Goal: Navigation & Orientation: Find specific page/section

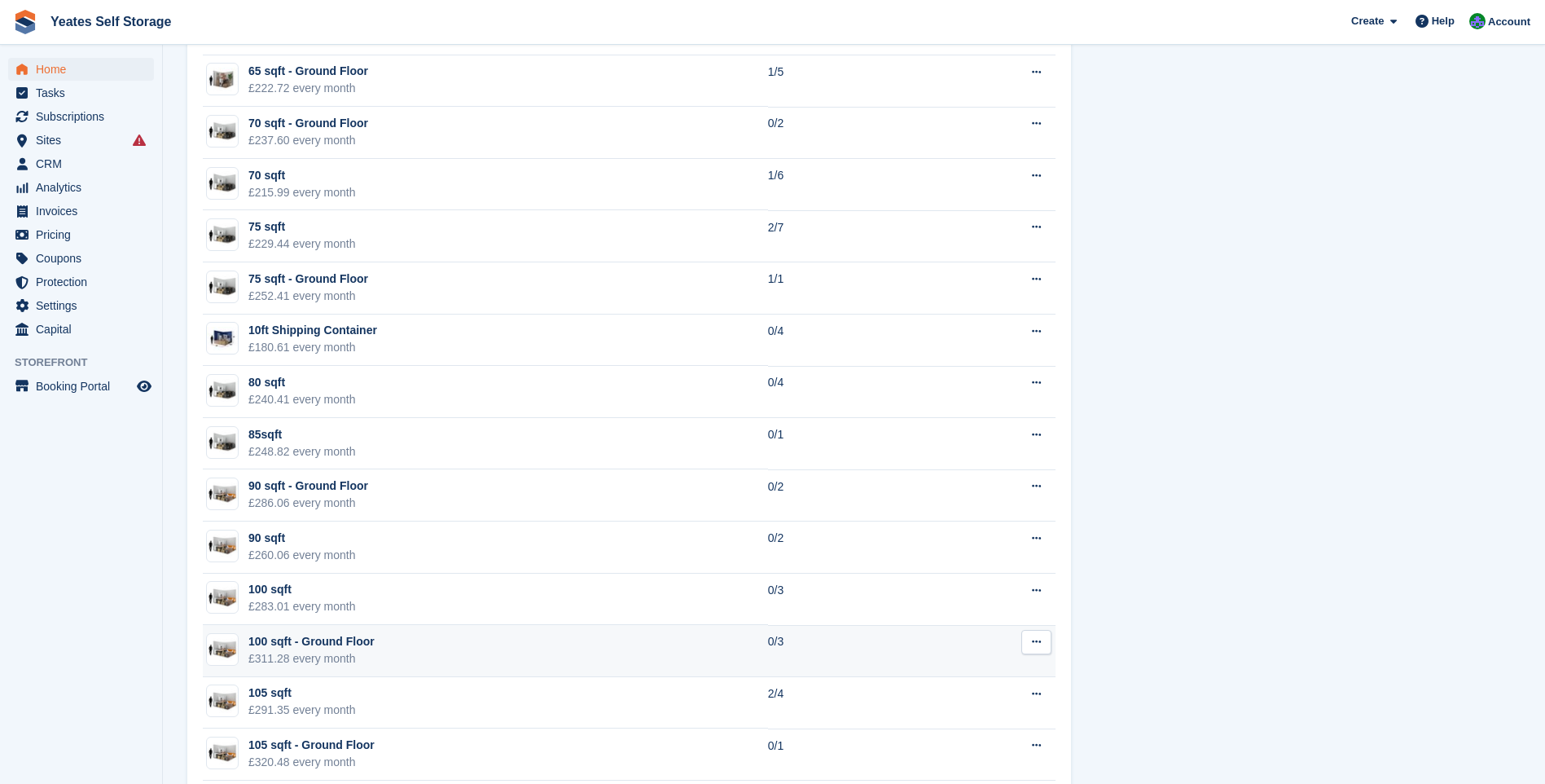
scroll to position [2117, 0]
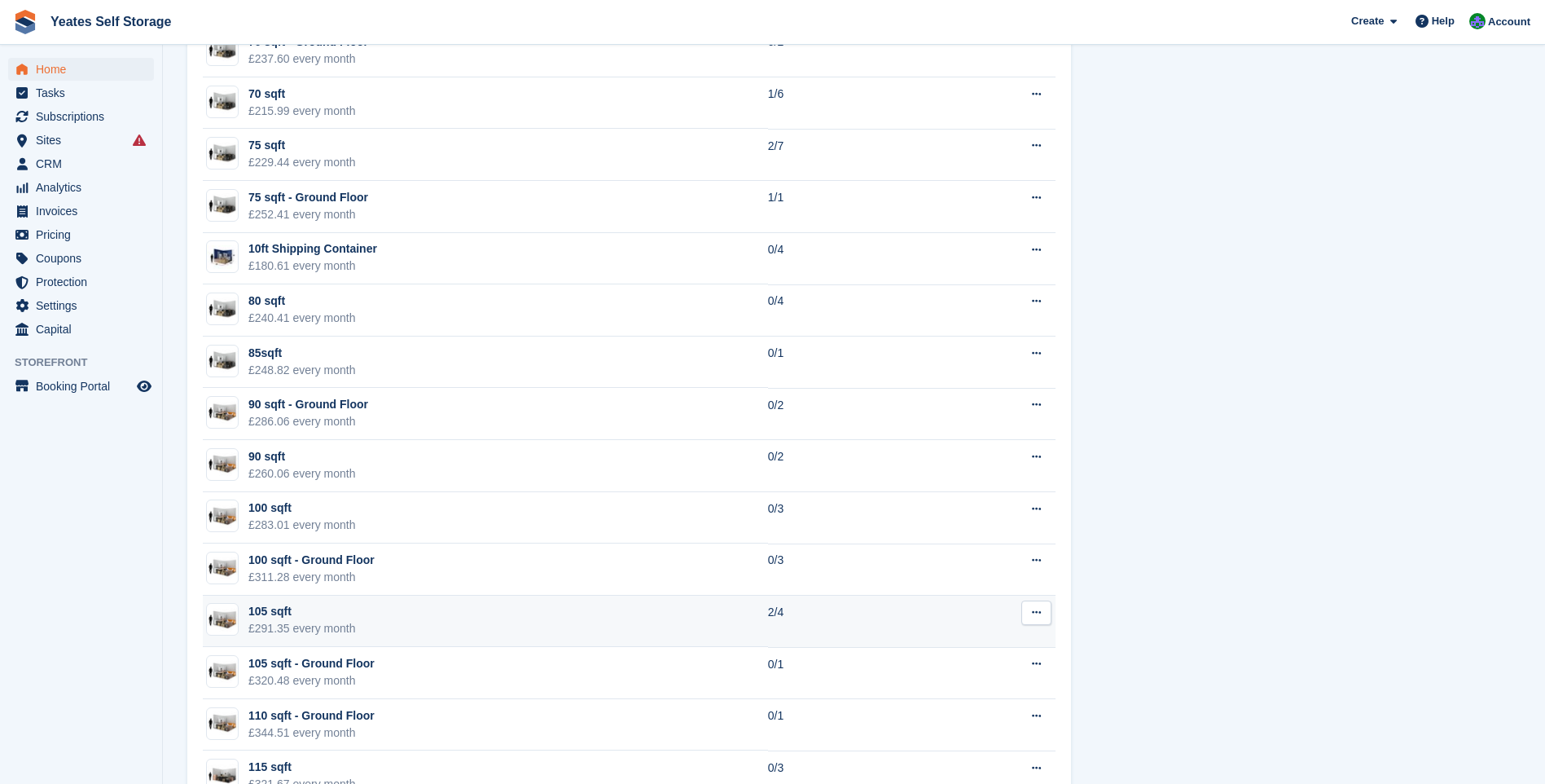
click at [319, 626] on div "£291.35 every month" at bounding box center [302, 628] width 108 height 17
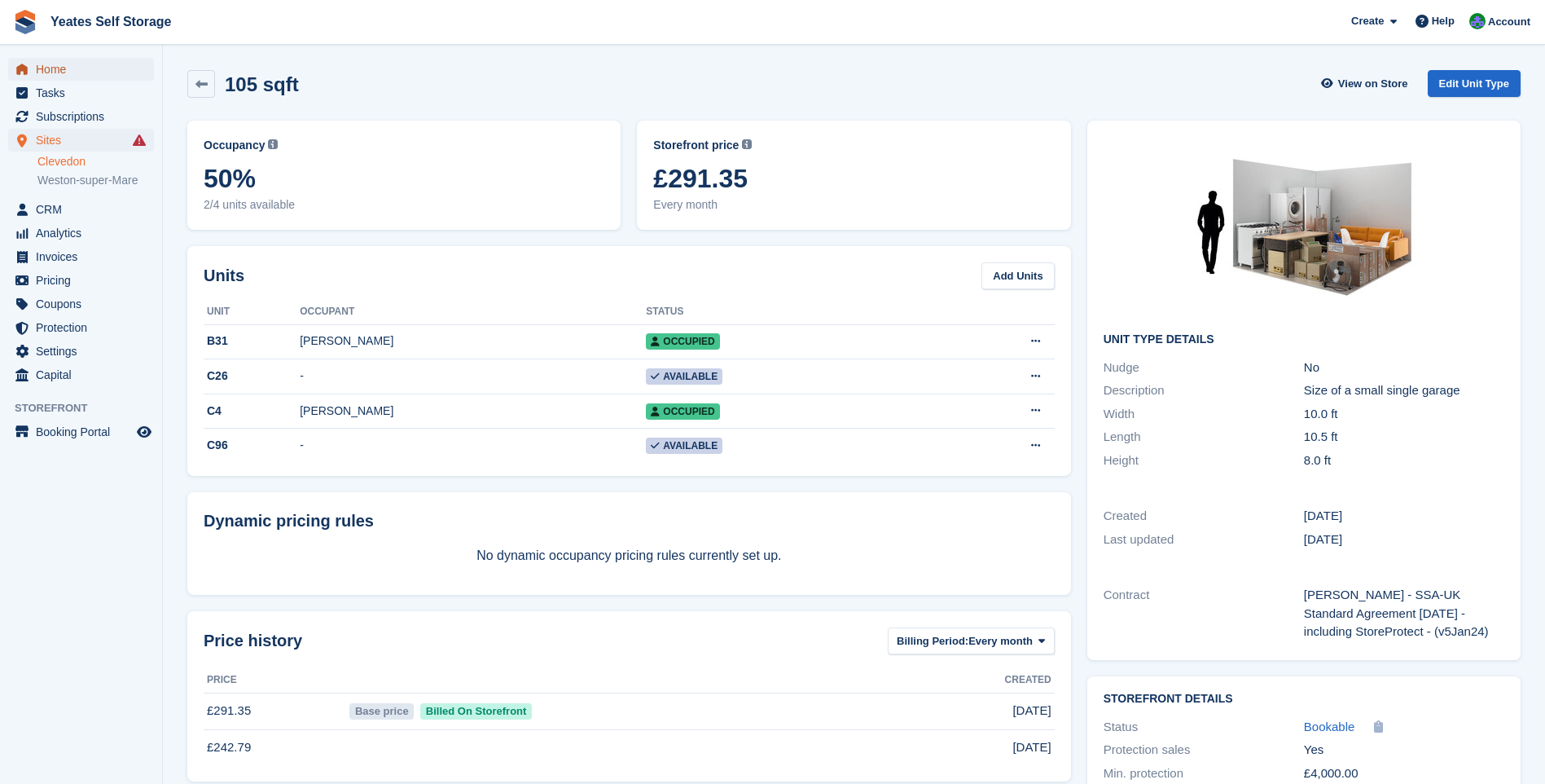
click at [61, 79] on span "Home" at bounding box center [85, 70] width 98 height 23
